Goal: Information Seeking & Learning: Learn about a topic

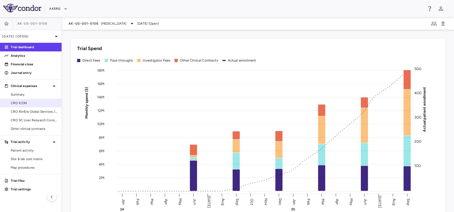
click at [28, 101] on span "CRO ICON" at bounding box center [34, 103] width 47 height 5
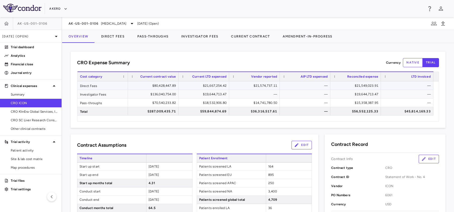
click at [352, 84] on div "$21,549,023.91" at bounding box center [357, 85] width 43 height 9
click at [364, 103] on div "$15,358,387.95" at bounding box center [357, 103] width 43 height 9
click at [366, 92] on div "$19,644,713.47" at bounding box center [357, 94] width 43 height 9
click at [363, 100] on div "$15,358,387.95" at bounding box center [357, 103] width 43 height 9
drag, startPoint x: 354, startPoint y: 96, endPoint x: 357, endPoint y: 95, distance: 3.1
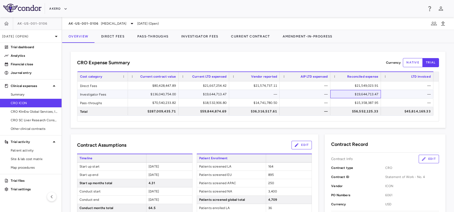
click at [354, 96] on div "$19,644,713.47" at bounding box center [357, 94] width 43 height 9
click at [159, 37] on button "Pass-Throughs" at bounding box center [153, 36] width 44 height 13
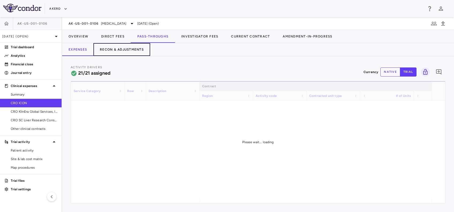
click at [118, 48] on button "Recon & Adjustments" at bounding box center [122, 49] width 57 height 13
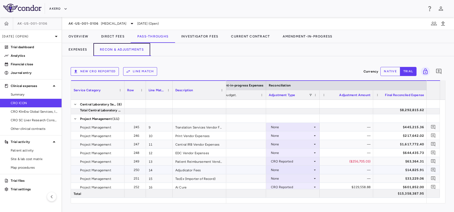
scroll to position [167, 0]
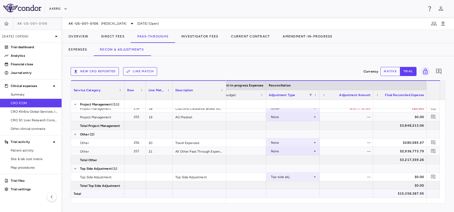
click at [403, 191] on div "$15,358,387.95" at bounding box center [401, 193] width 46 height 9
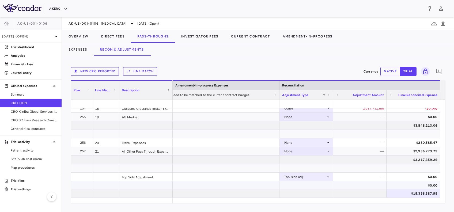
drag, startPoint x: 415, startPoint y: 187, endPoint x: 414, endPoint y: 191, distance: 4.1
click at [415, 187] on div "$0.00" at bounding box center [415, 185] width 46 height 9
click at [414, 195] on div "$15,358,387.95" at bounding box center [415, 193] width 46 height 9
click at [187, 131] on div at bounding box center [199, 134] width 161 height 8
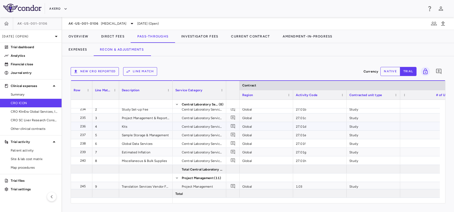
scroll to position [0, 0]
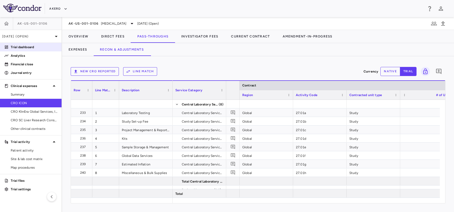
click at [40, 46] on p "Trial dashboard" at bounding box center [34, 47] width 47 height 5
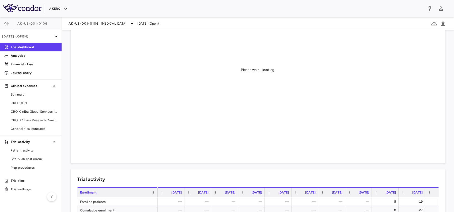
scroll to position [71, 0]
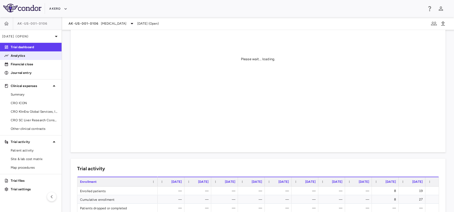
click at [39, 58] on link "Analytics" at bounding box center [31, 56] width 62 height 8
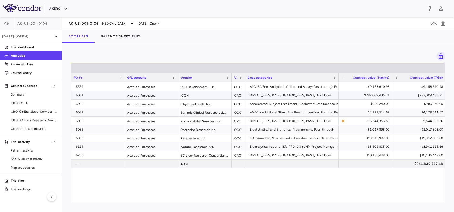
click at [217, 94] on div "ICON" at bounding box center [205, 95] width 54 height 8
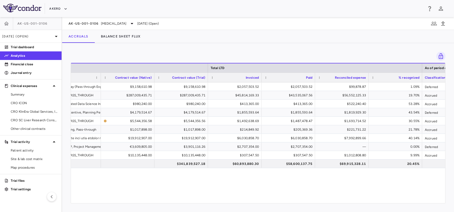
scroll to position [0, 540]
